Goal: Register for event/course

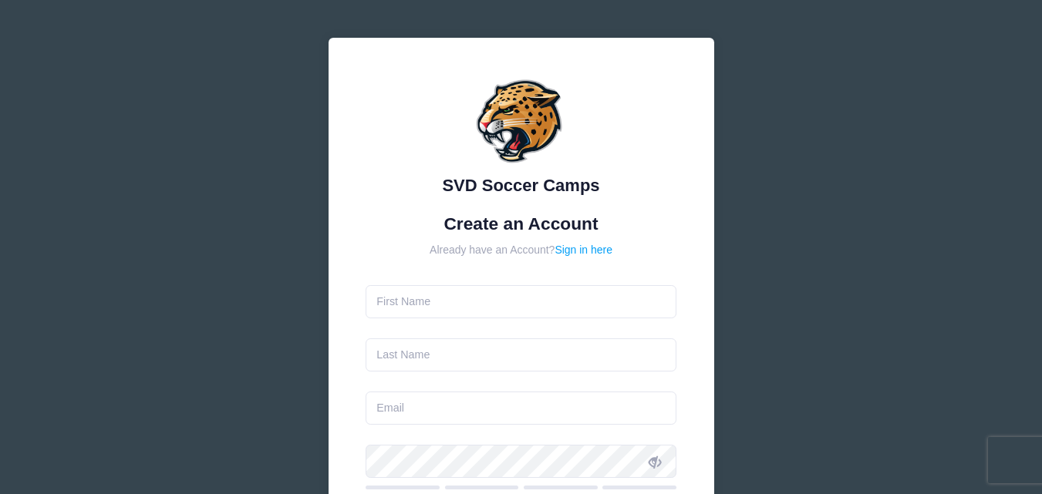
click at [534, 315] on input "text" at bounding box center [521, 301] width 311 height 33
type input "[PERSON_NAME]"
type input "Obwanda"
type input "[EMAIL_ADDRESS][DOMAIN_NAME]"
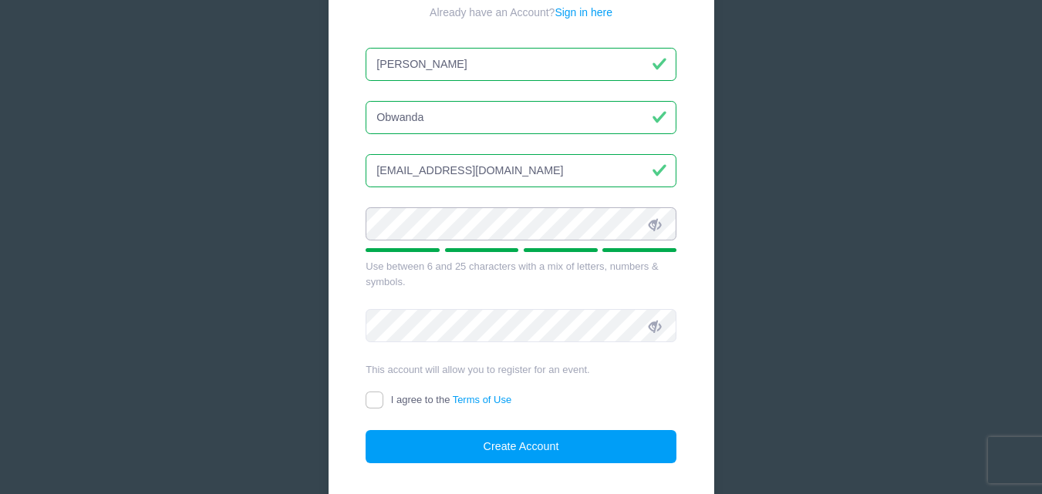
scroll to position [293, 0]
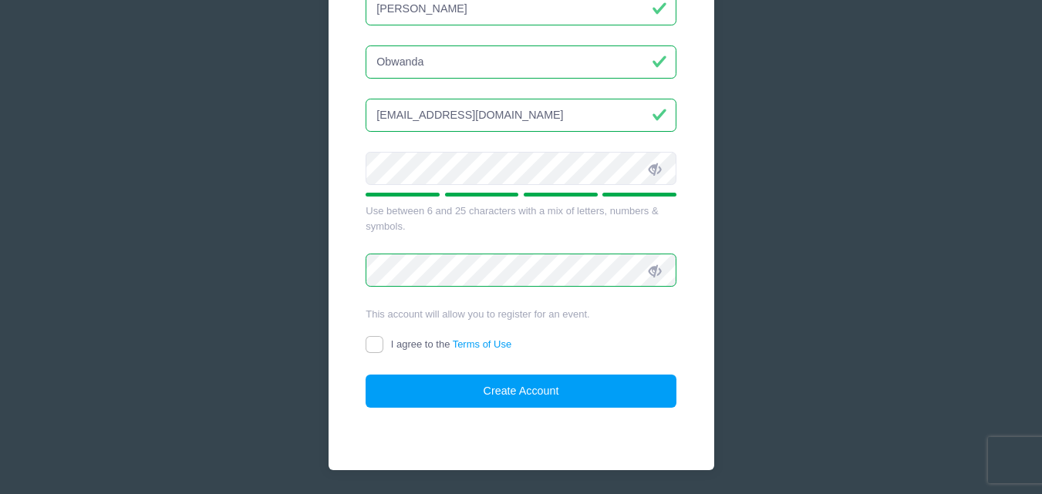
click at [411, 342] on span "I agree to the Terms of Use" at bounding box center [451, 345] width 120 height 12
click at [383, 342] on input "I agree to the Terms of Use" at bounding box center [375, 345] width 18 height 18
checkbox input "true"
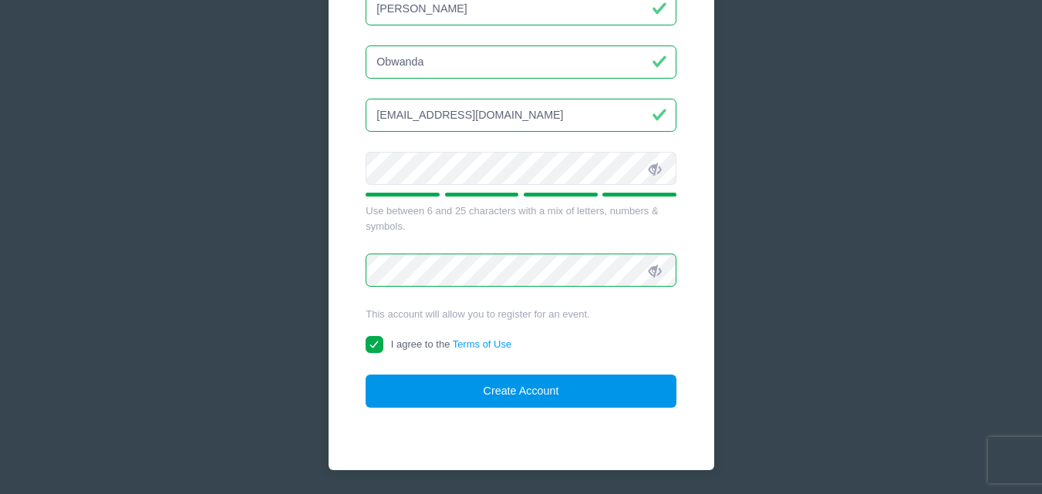
click at [428, 387] on button "Create Account" at bounding box center [521, 391] width 311 height 33
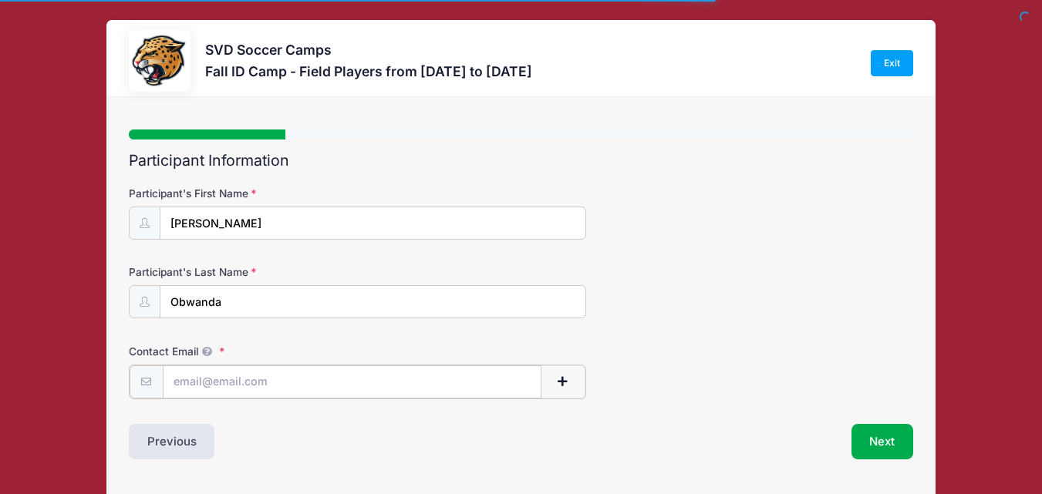
click at [423, 386] on input "Contact Email" at bounding box center [352, 382] width 379 height 33
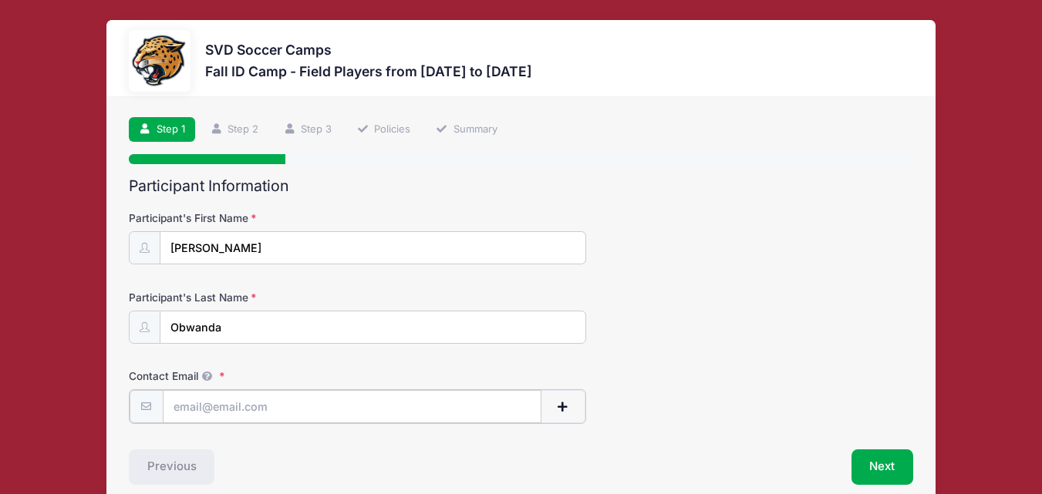
type input "[EMAIL_ADDRESS][DOMAIN_NAME]"
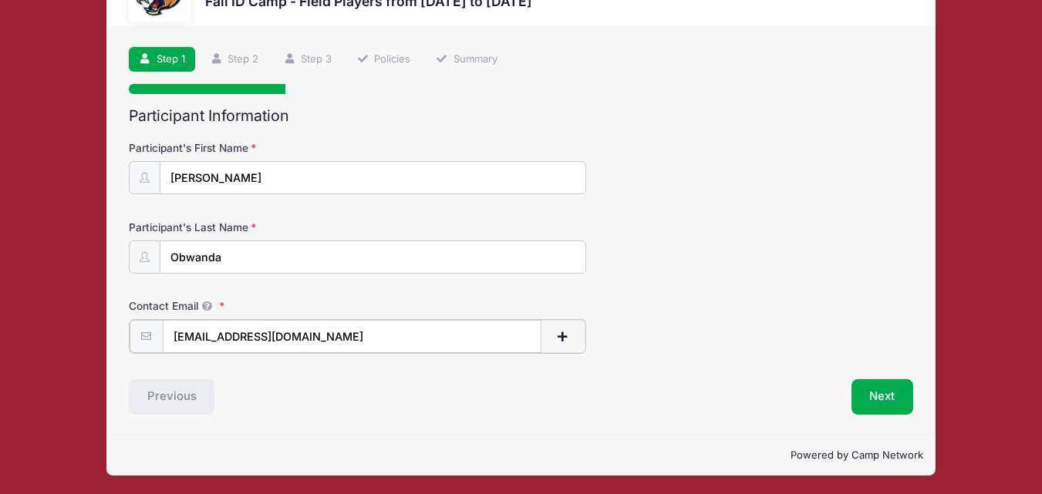
scroll to position [72, 0]
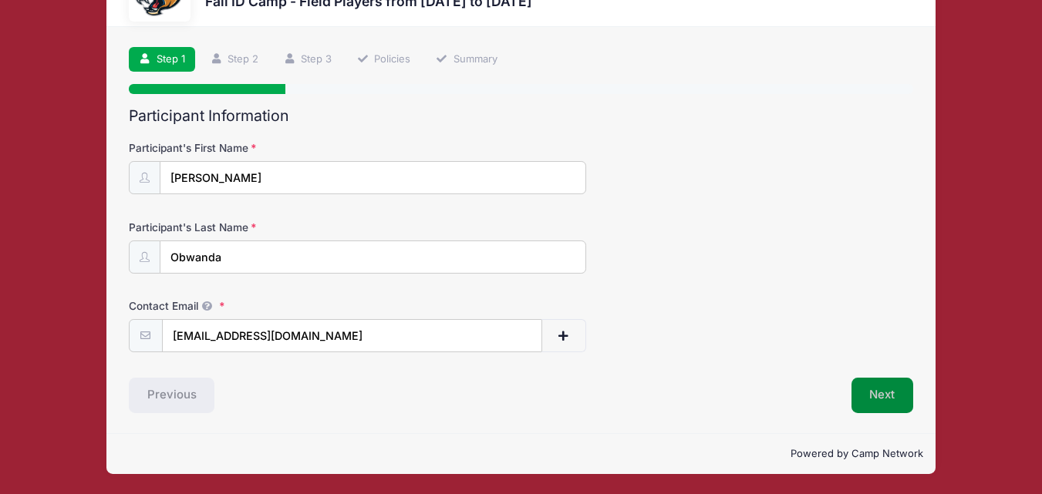
click at [878, 378] on button "Next" at bounding box center [882, 395] width 62 height 35
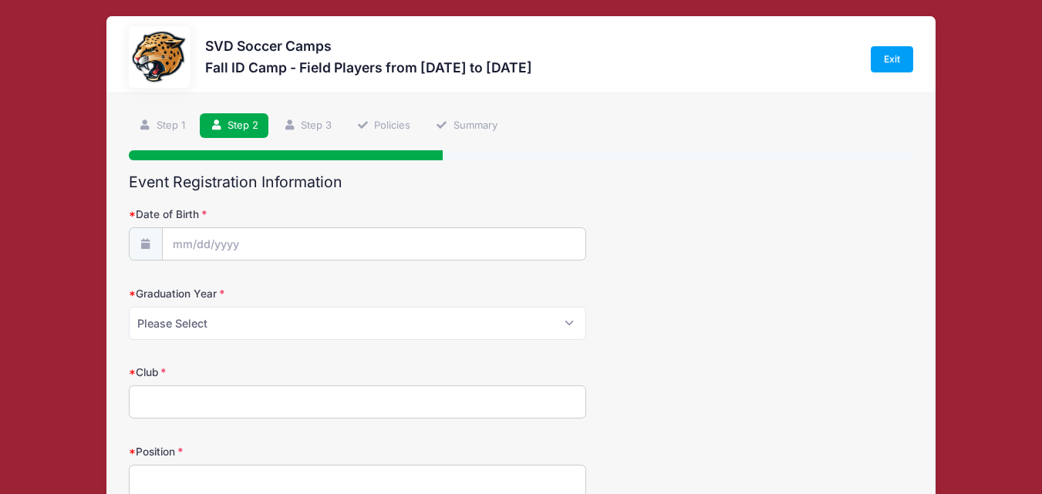
scroll to position [0, 0]
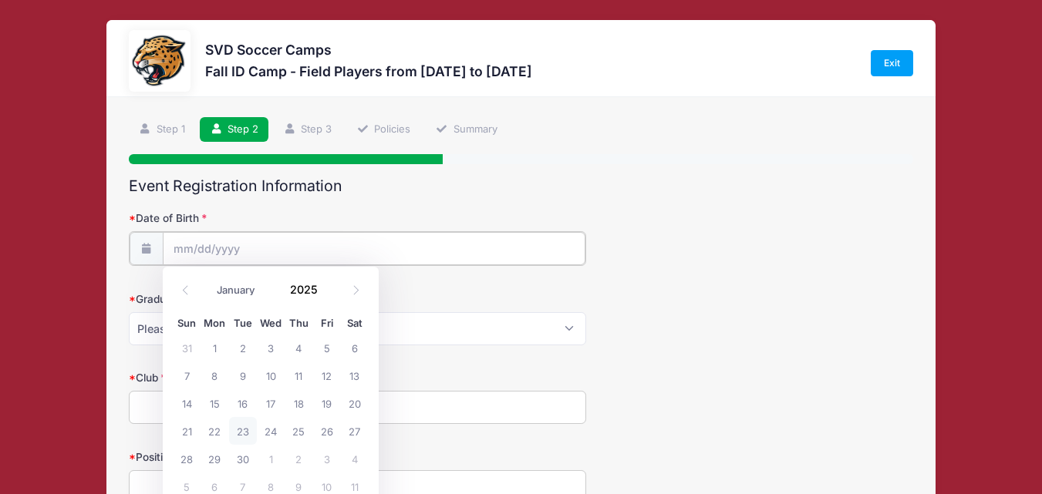
click at [526, 249] on input "Date of Birth" at bounding box center [374, 248] width 423 height 33
click at [288, 291] on input "2025" at bounding box center [307, 289] width 50 height 23
click at [322, 294] on span at bounding box center [327, 295] width 11 height 12
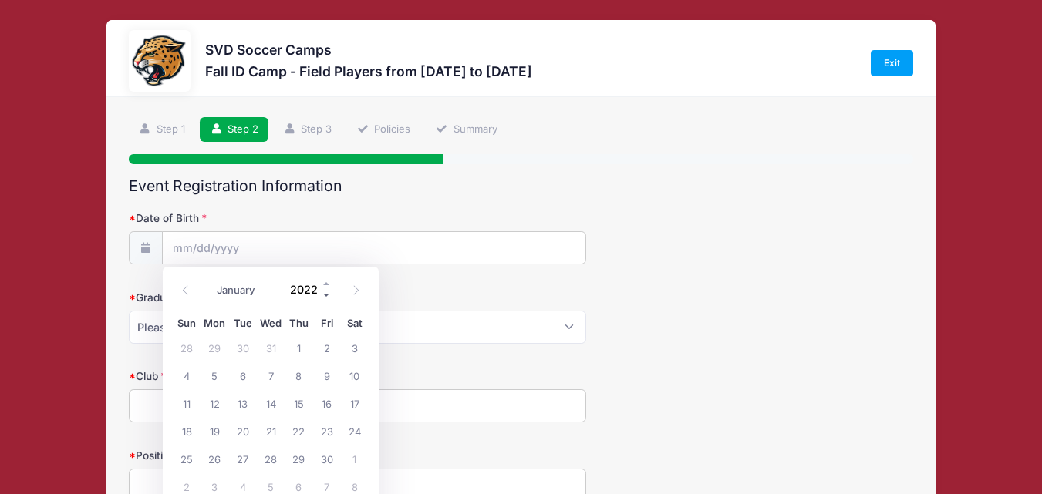
click at [322, 294] on span at bounding box center [327, 295] width 11 height 12
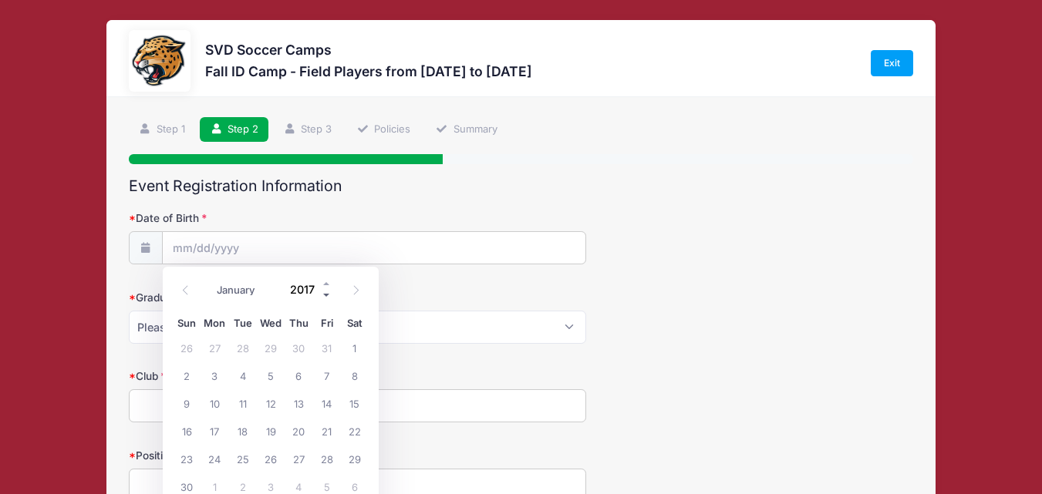
click at [322, 294] on span at bounding box center [327, 295] width 11 height 12
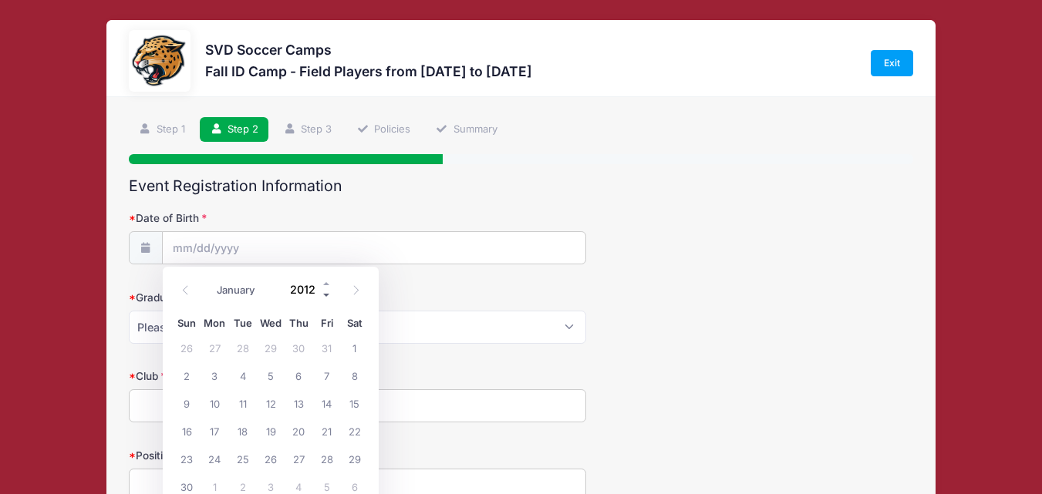
click at [322, 294] on span at bounding box center [327, 295] width 11 height 12
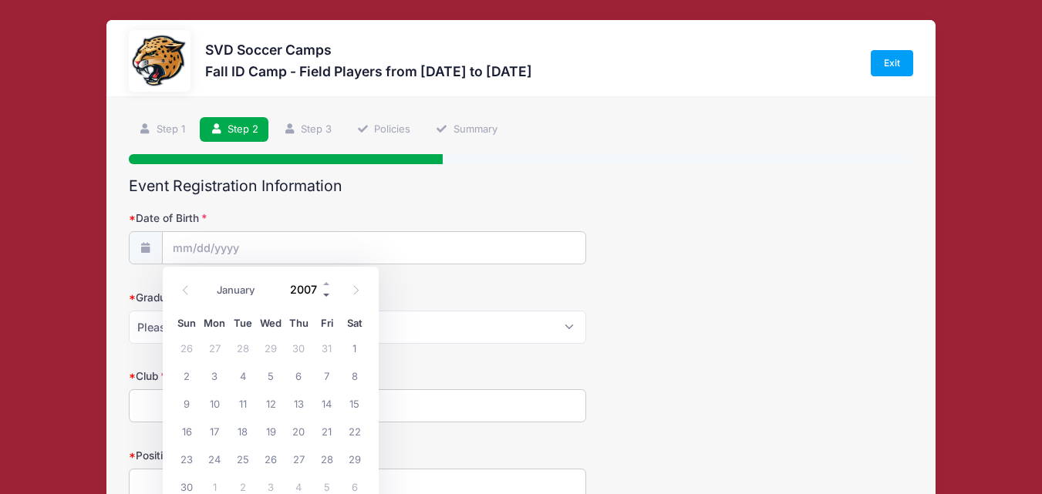
click at [322, 294] on span at bounding box center [327, 295] width 11 height 12
click at [324, 280] on span at bounding box center [327, 284] width 11 height 12
type input "2006"
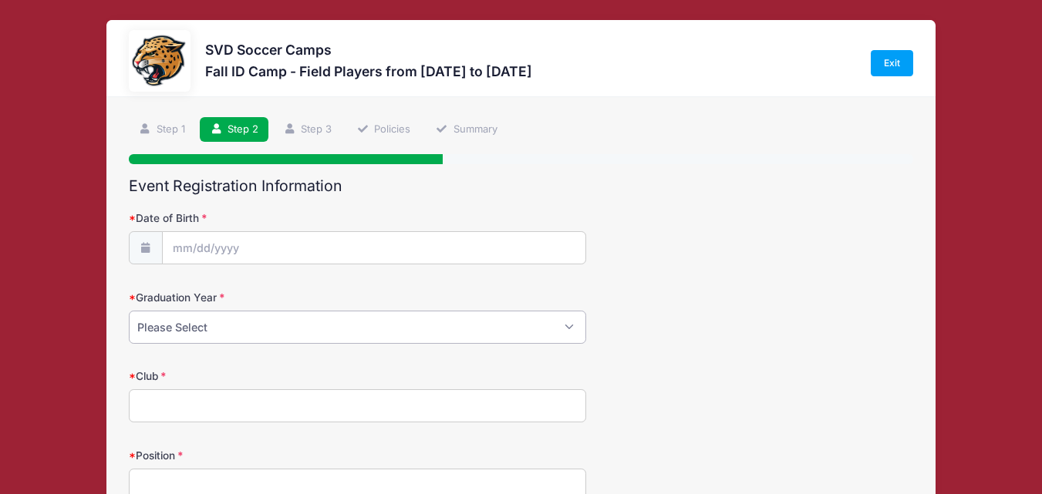
click at [391, 326] on select "Please Select 2024 2025 2026 2027 2028 2029" at bounding box center [357, 327] width 457 height 33
click at [129, 311] on select "Please Select 2024 2025 2026 2027 2028 2029" at bounding box center [357, 327] width 457 height 33
click at [271, 405] on input "Club" at bounding box center [357, 405] width 457 height 33
click at [278, 320] on select "Please Select 2024 2025 2026 2027 2028 2029" at bounding box center [357, 327] width 457 height 33
click at [129, 311] on select "Please Select 2024 2025 2026 2027 2028 2029" at bounding box center [357, 327] width 457 height 33
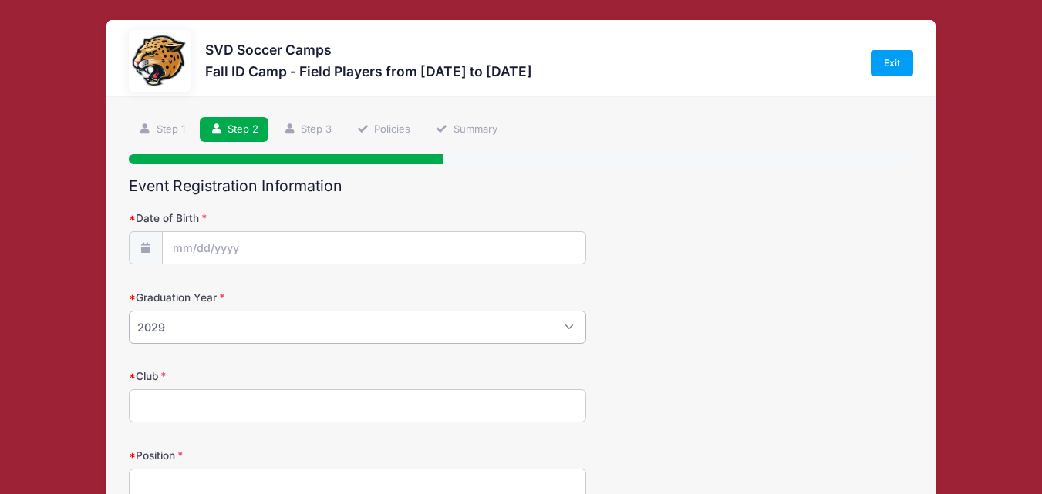
click at [279, 326] on select "Please Select 2024 2025 2026 2027 2028 2029" at bounding box center [357, 327] width 457 height 33
select select "2028"
click at [129, 311] on select "Please Select 2024 2025 2026 2027 2028 2029" at bounding box center [357, 327] width 457 height 33
click at [250, 399] on input "Club" at bounding box center [357, 405] width 457 height 33
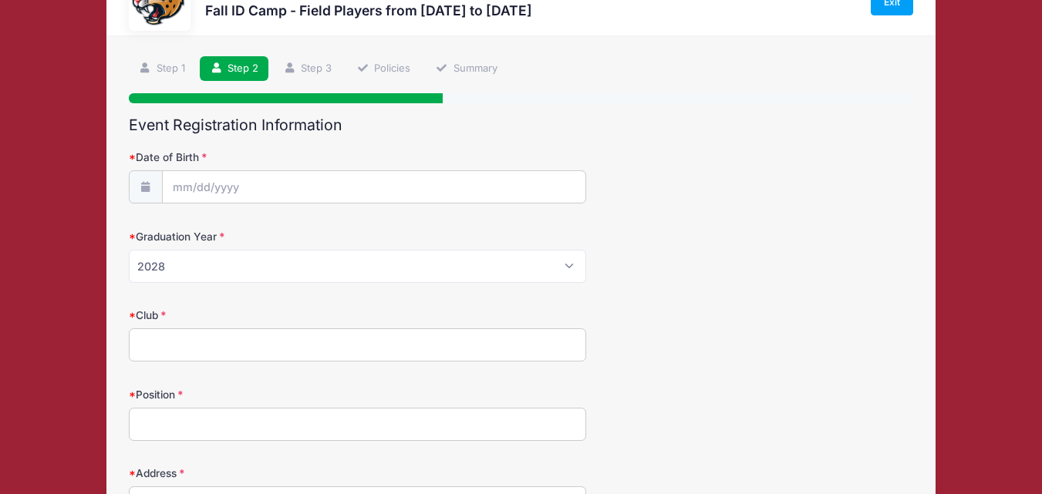
scroll to position [129, 0]
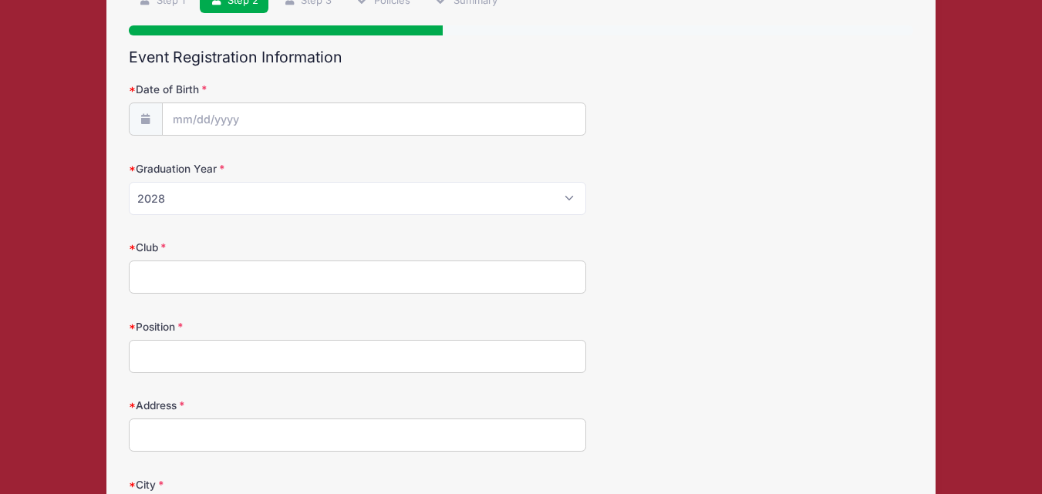
click at [258, 271] on input "Club" at bounding box center [357, 277] width 457 height 33
type input "Non club"
click at [261, 362] on input "Position" at bounding box center [357, 356] width 457 height 33
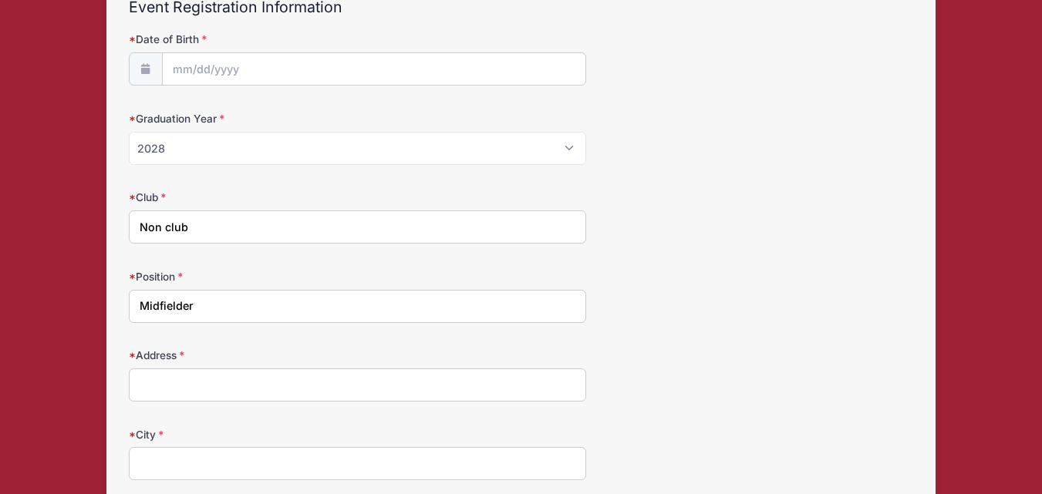
scroll to position [195, 0]
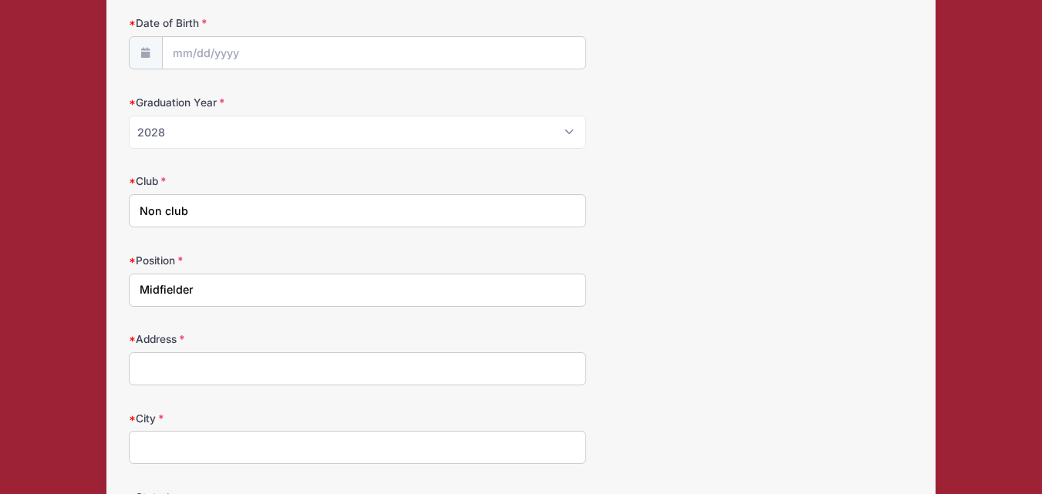
type input "Midfielder"
click at [263, 369] on input "Address" at bounding box center [357, 368] width 457 height 33
type input "2447 S Woolery Mill Drive"
type input "Bloomington"
select select "IN"
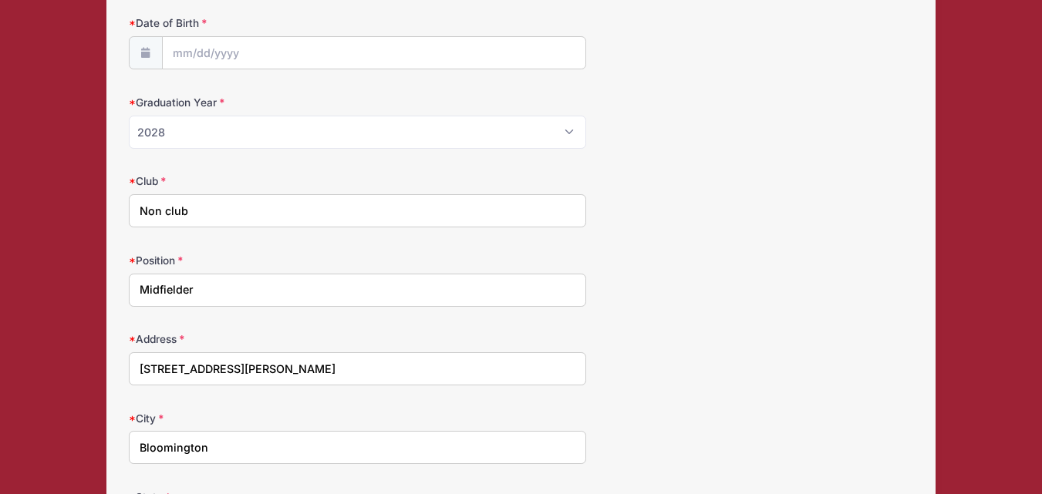
type input "47403"
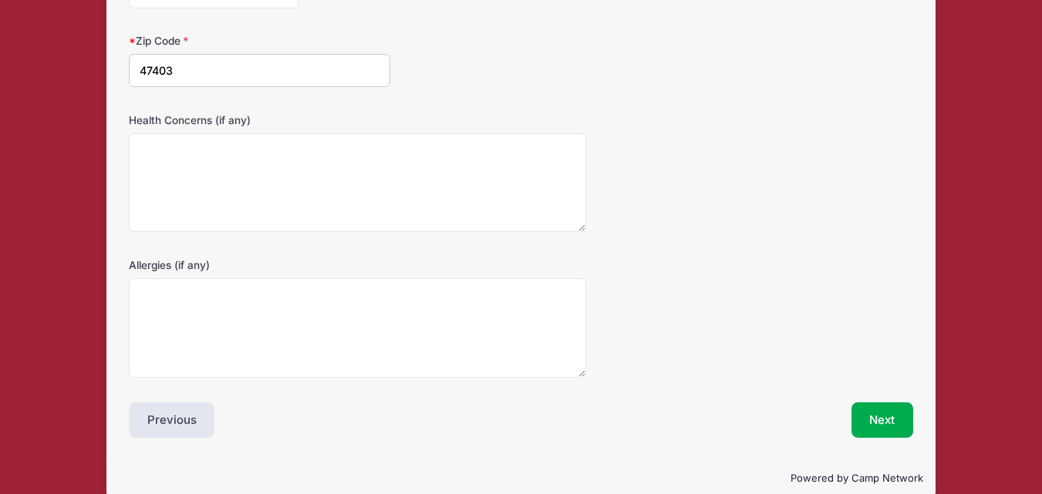
scroll to position [755, 0]
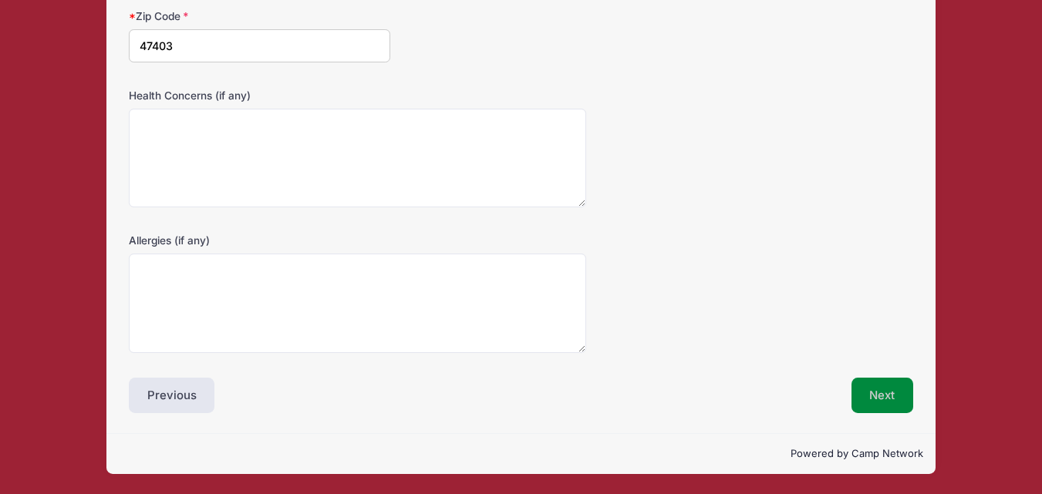
click at [883, 402] on button "Next" at bounding box center [882, 395] width 62 height 35
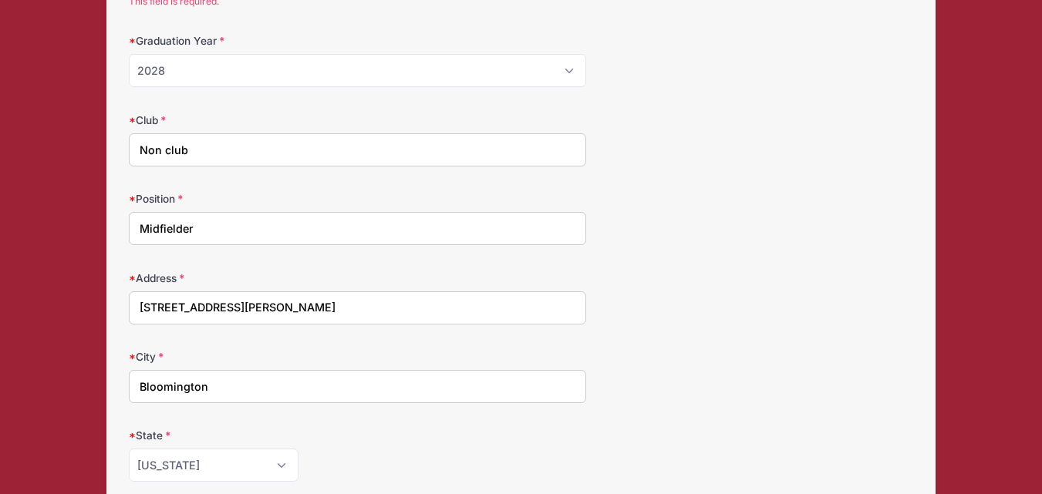
scroll to position [131, 0]
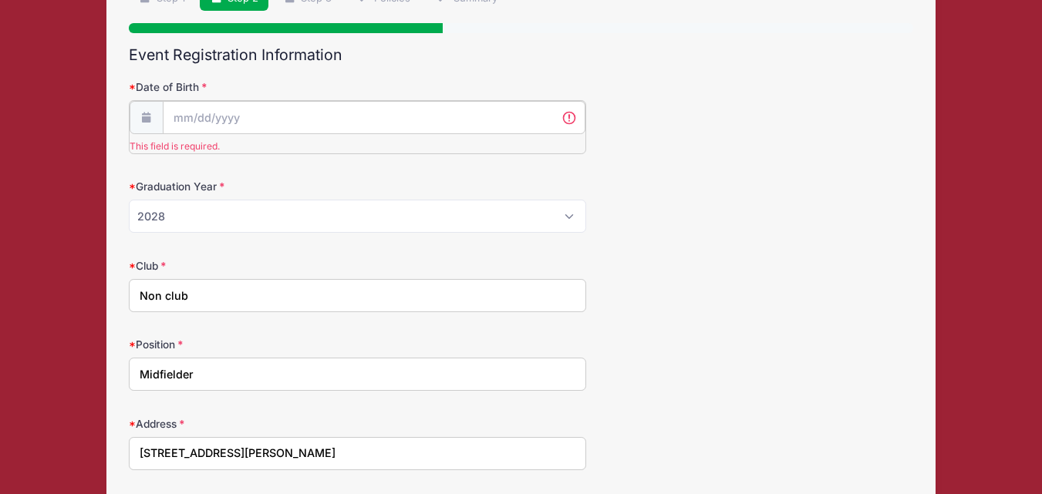
click at [447, 107] on input "Date of Birth" at bounding box center [374, 117] width 423 height 33
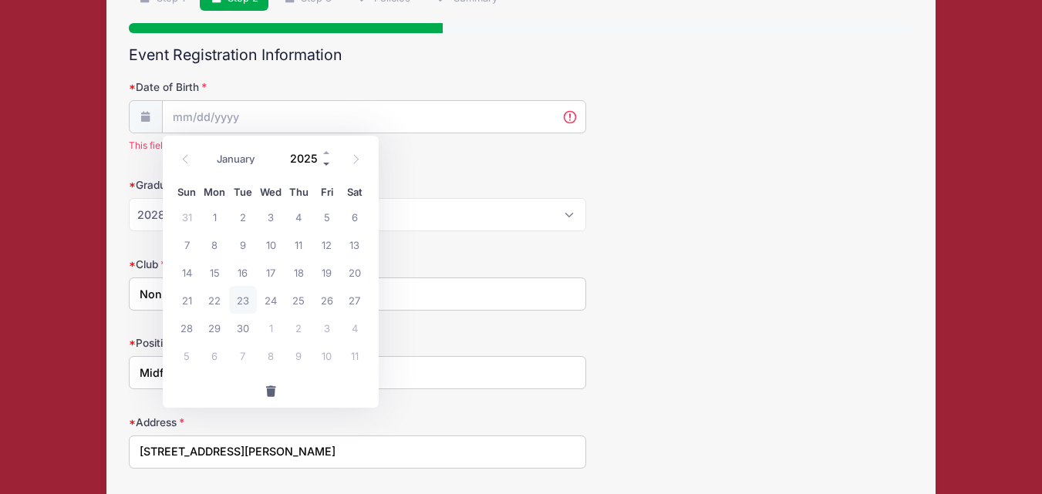
click at [324, 165] on span at bounding box center [327, 164] width 11 height 12
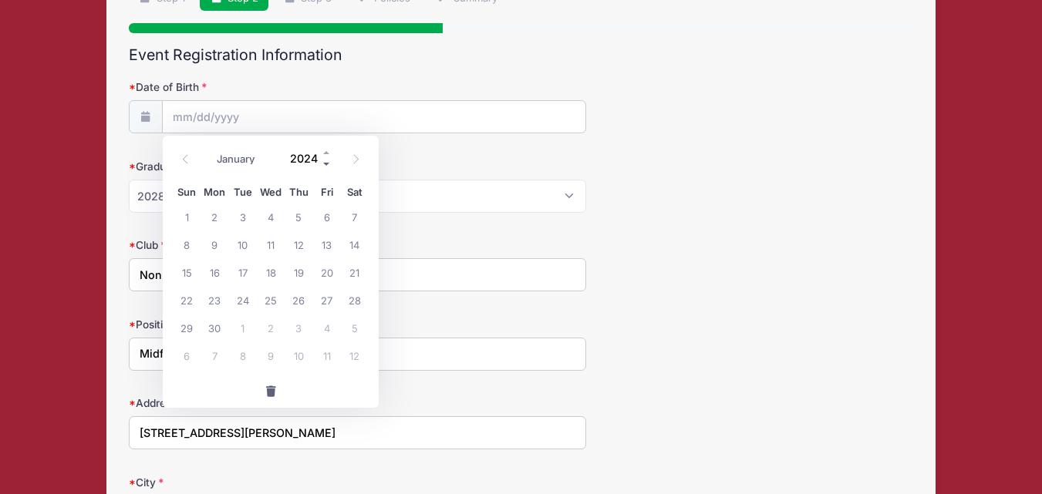
click at [324, 165] on span at bounding box center [327, 164] width 11 height 12
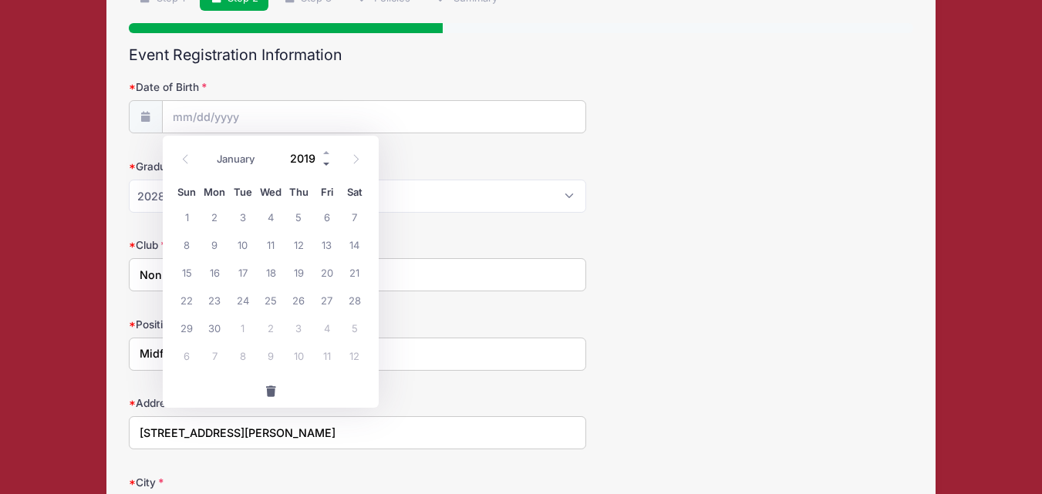
click at [324, 165] on span at bounding box center [327, 164] width 11 height 12
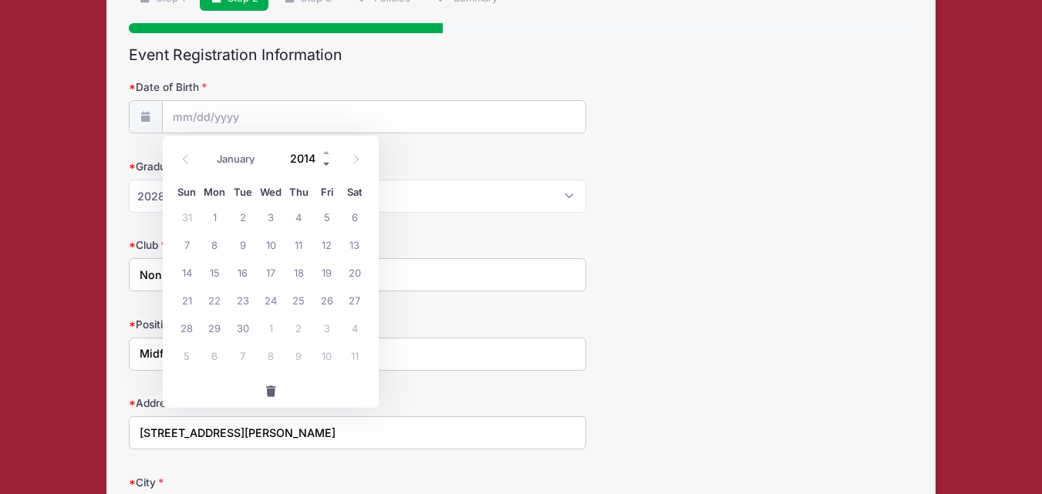
click at [324, 165] on span at bounding box center [327, 164] width 11 height 12
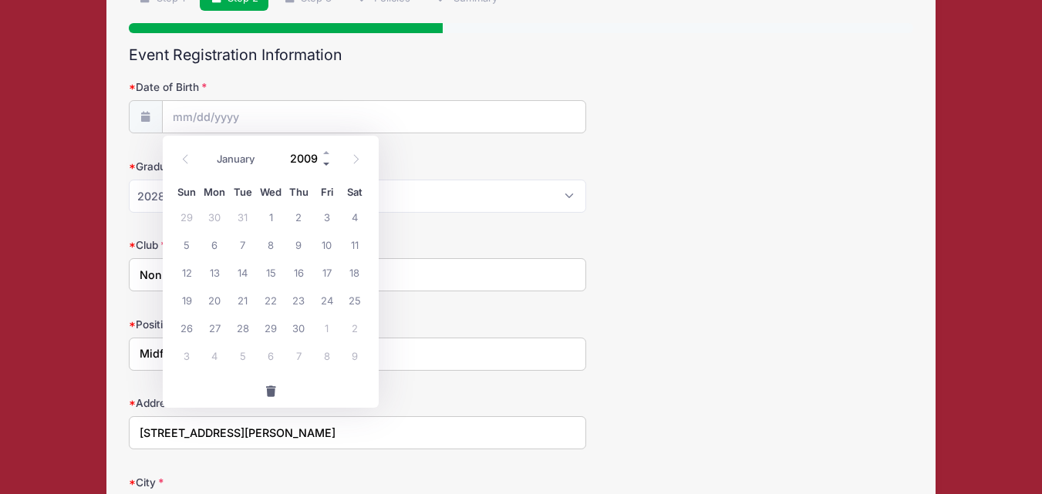
click at [324, 165] on span at bounding box center [327, 164] width 11 height 12
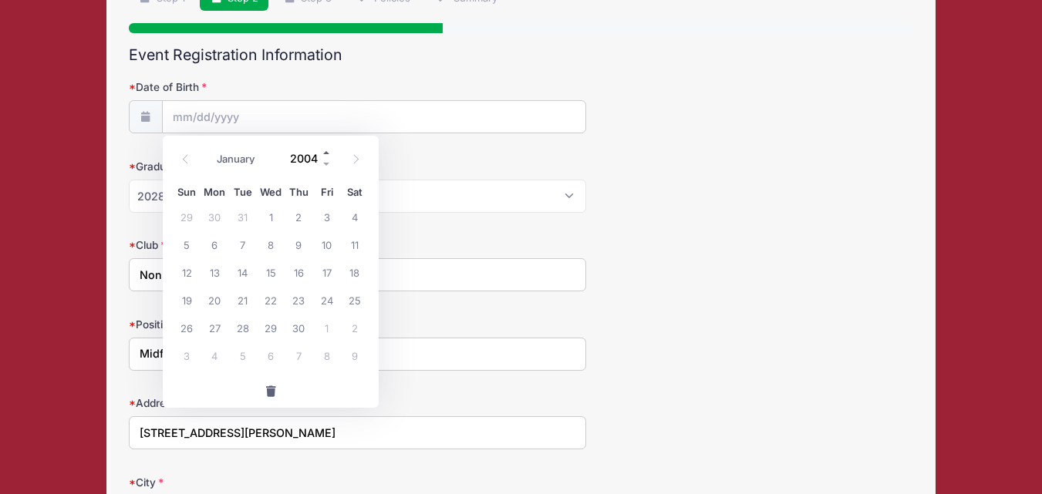
click at [326, 156] on span at bounding box center [327, 153] width 11 height 12
type input "2006"
click at [241, 163] on select "January February March April May June July August September October November De…" at bounding box center [243, 159] width 69 height 20
select select "5"
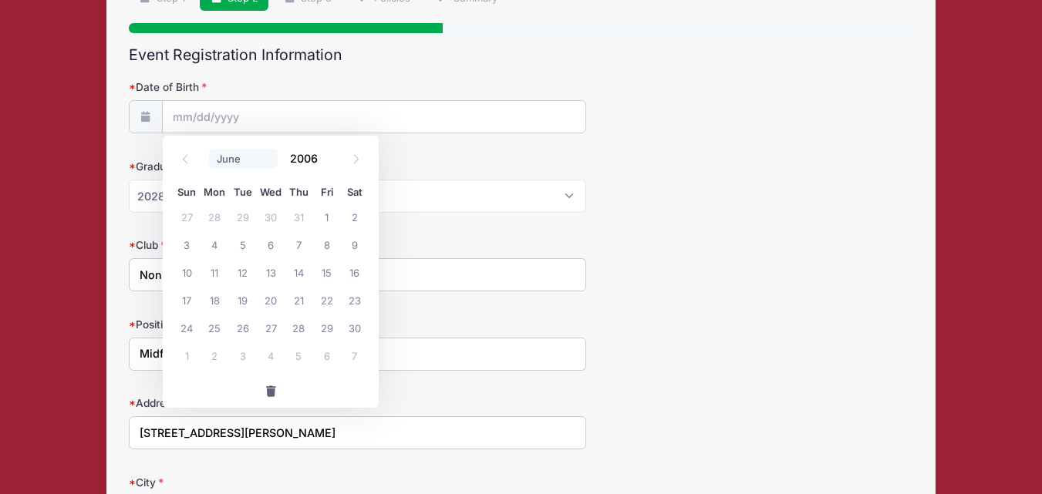
click at [209, 149] on select "January February March April May June July August September October November De…" at bounding box center [243, 159] width 69 height 20
click at [244, 332] on span "27" at bounding box center [243, 328] width 28 height 28
type input "06/27/2006"
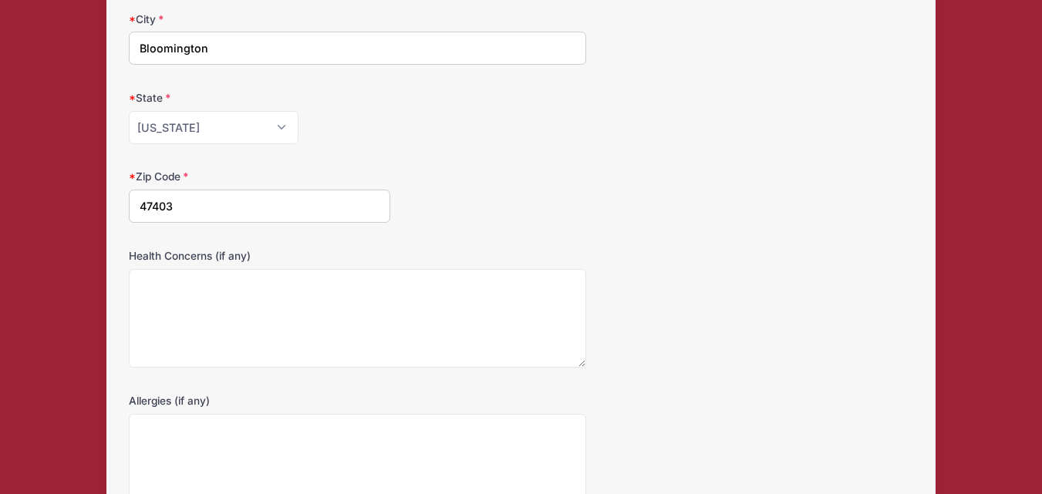
scroll to position [756, 0]
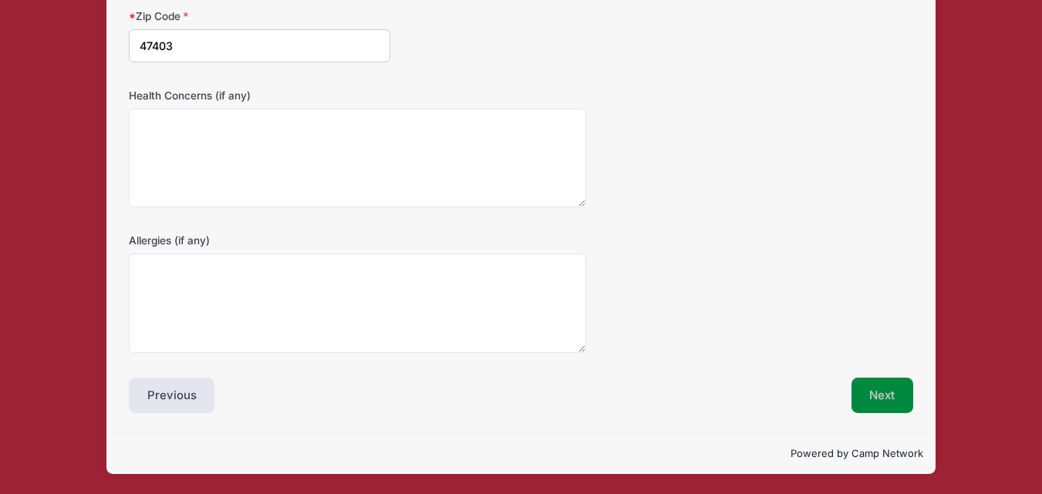
click at [868, 382] on button "Next" at bounding box center [882, 395] width 62 height 35
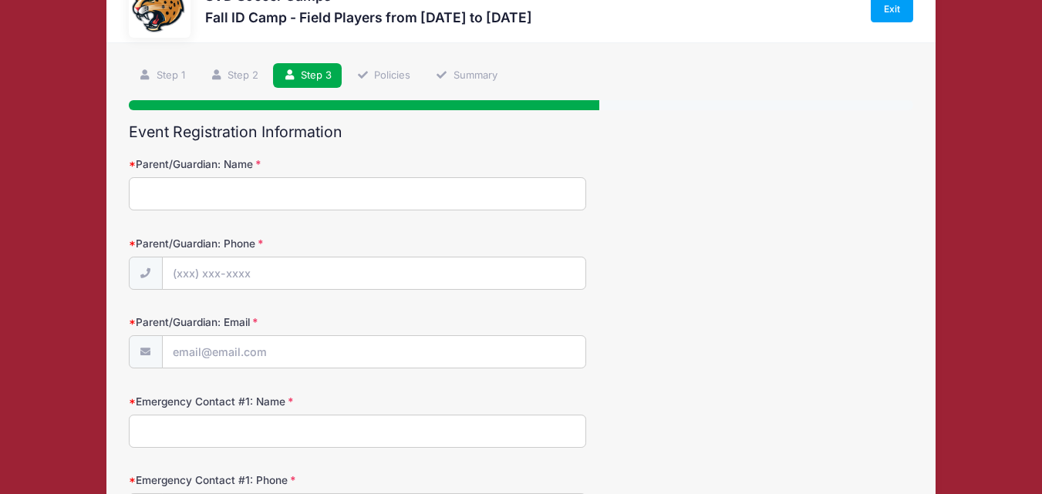
scroll to position [0, 0]
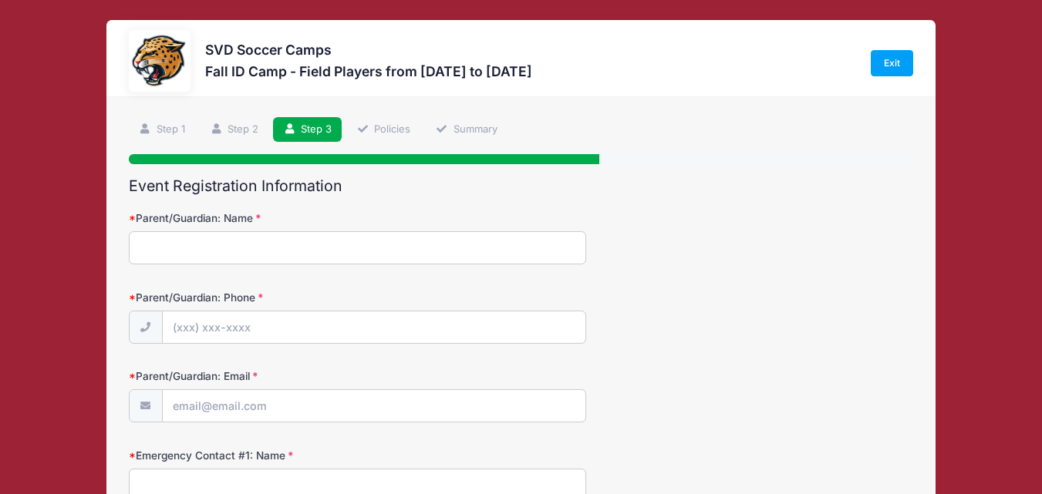
click at [548, 256] on input "Parent/Guardian: Name" at bounding box center [357, 247] width 457 height 33
type input "Joseph Otieno Obwanda"
type input "(812) 332-6396"
type input "obwandaj@gmail.com"
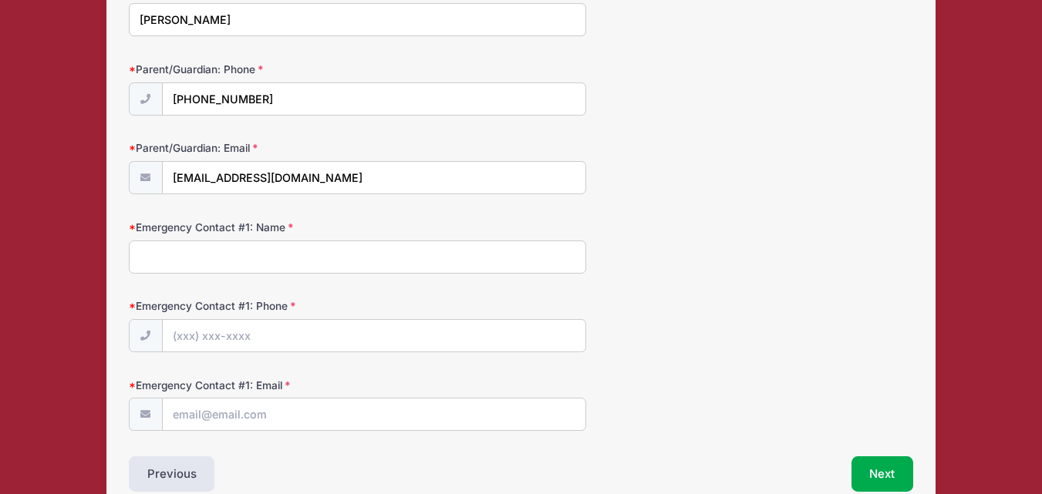
scroll to position [231, 0]
click at [314, 97] on input "(812) 332-6396" at bounding box center [374, 96] width 423 height 33
type input "(812) 345-9332"
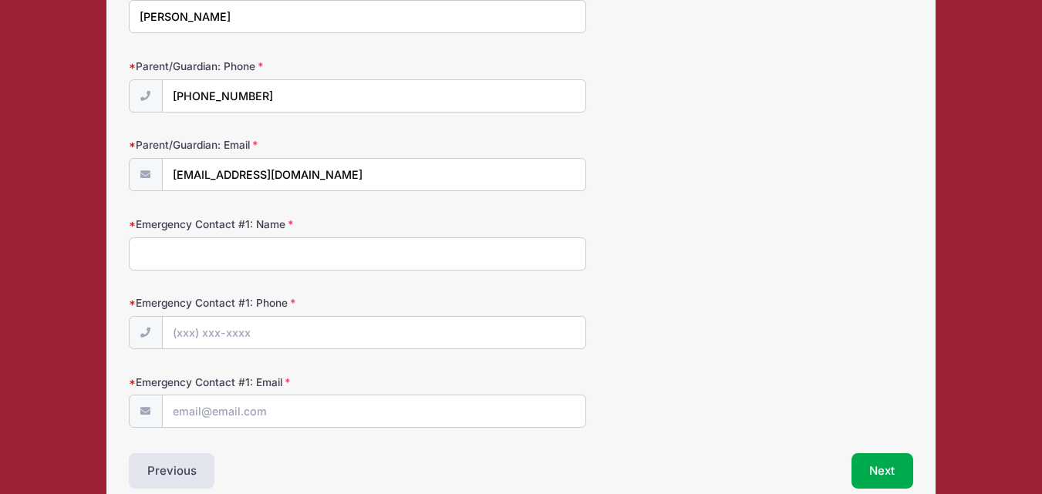
click at [288, 258] on input "Emergency Contact #1: Name" at bounding box center [357, 254] width 457 height 33
type input "Joseph Otieno Obwanda"
type input "(812) 332-6396"
type input "obwandaj@gmail.com"
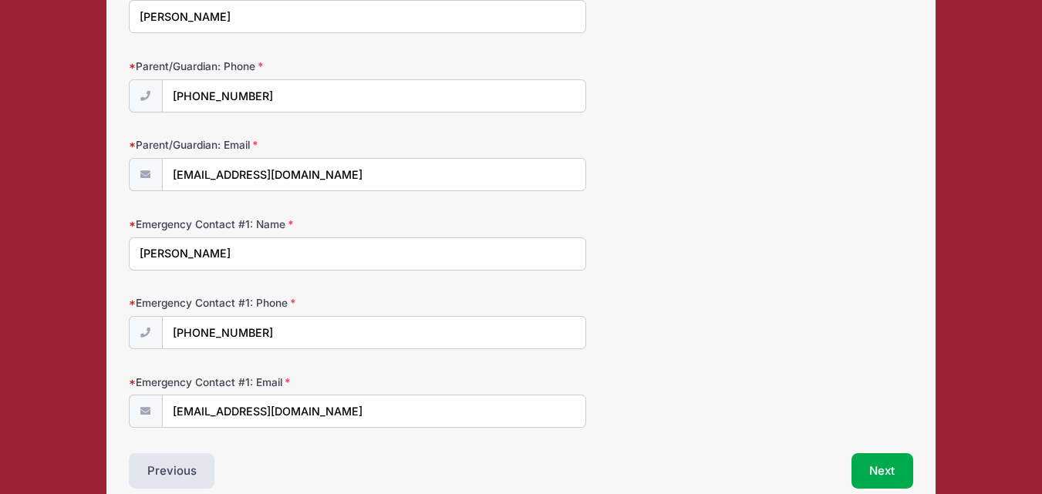
scroll to position [252, 0]
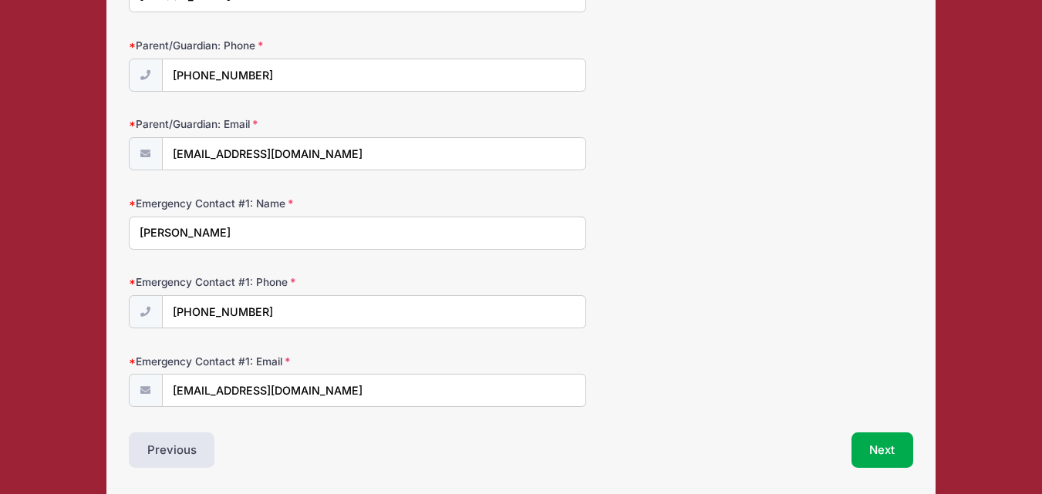
click at [308, 331] on form "Parent/Guardian: Name Joseph Otieno Obwanda Parent/Guardian: Phone (812) 345-93…" at bounding box center [521, 182] width 784 height 449
click at [307, 320] on input "(812) 332-6396" at bounding box center [374, 312] width 423 height 33
type input "(812) 345-9332"
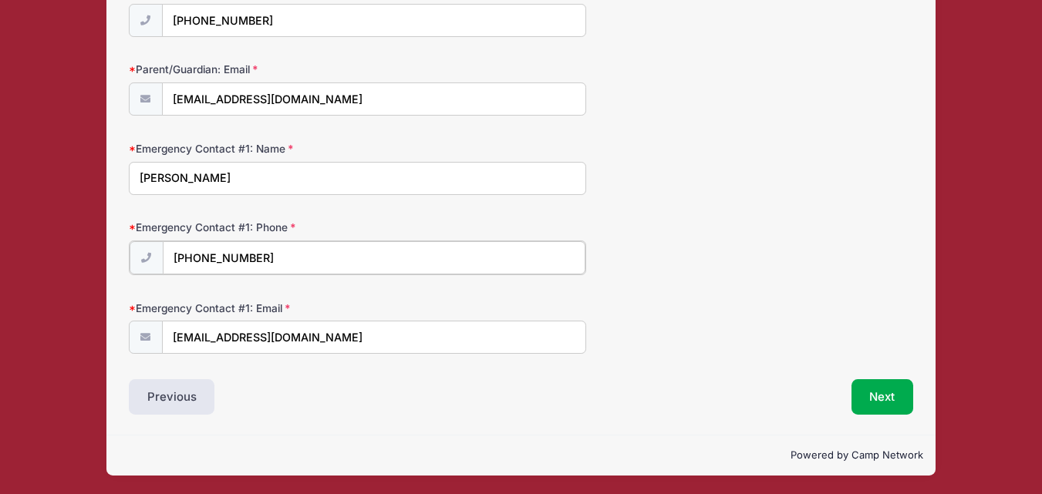
scroll to position [308, 0]
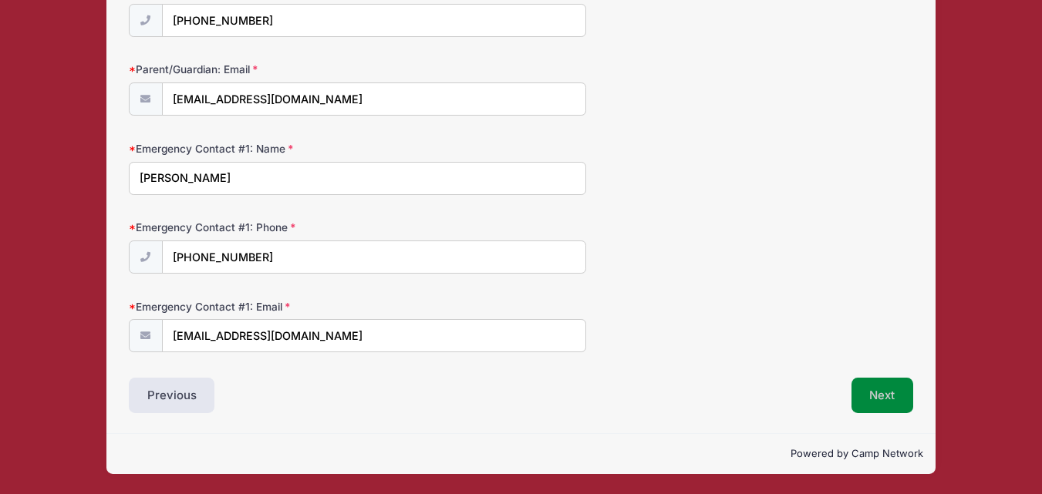
click at [898, 386] on button "Next" at bounding box center [882, 395] width 62 height 35
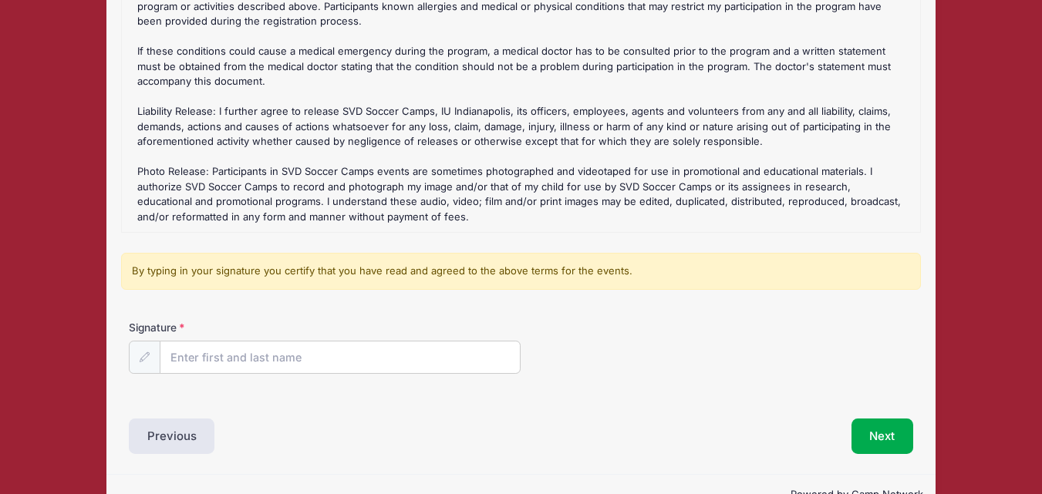
scroll to position [216, 0]
click at [419, 355] on input "Signature" at bounding box center [340, 357] width 360 height 33
type input "Joe Jr"
click at [867, 438] on button "Next" at bounding box center [882, 435] width 62 height 35
